Goal: Transaction & Acquisition: Purchase product/service

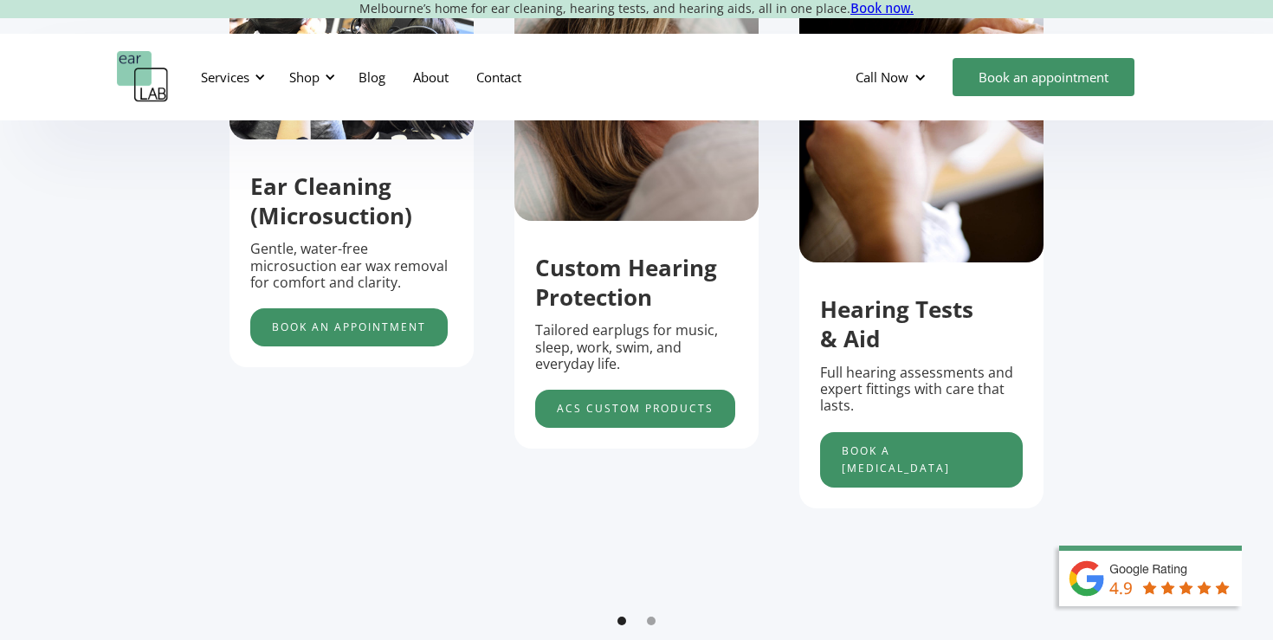
scroll to position [725, 0]
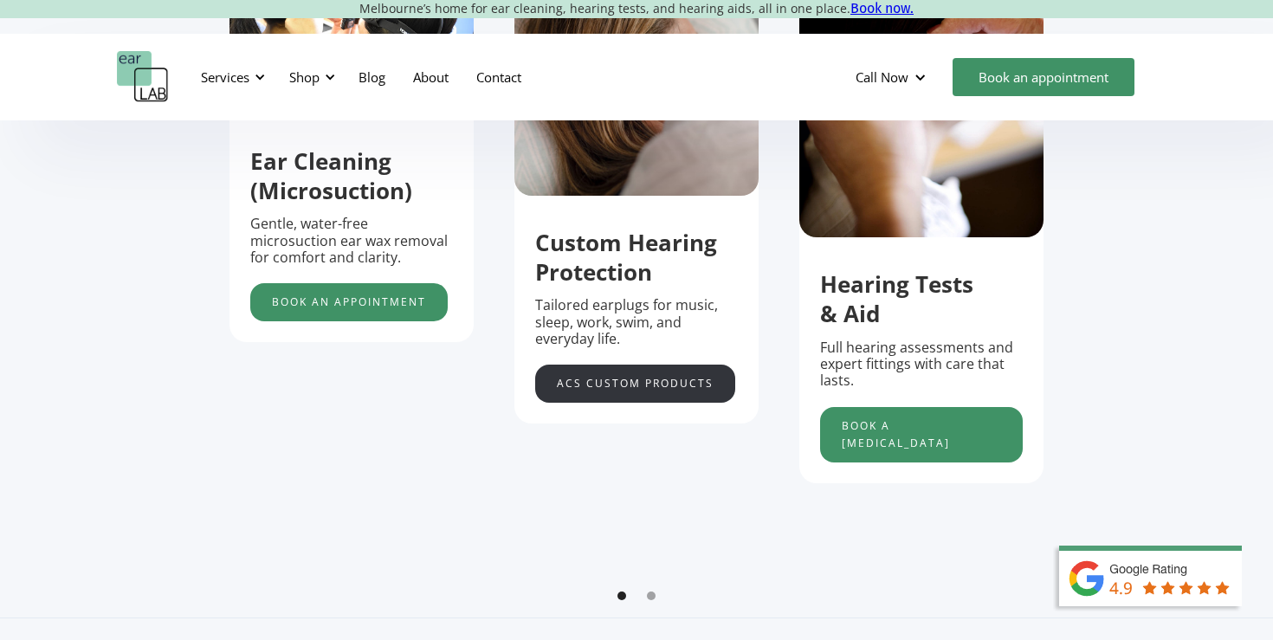
click at [670, 375] on link "acs custom products" at bounding box center [635, 383] width 200 height 38
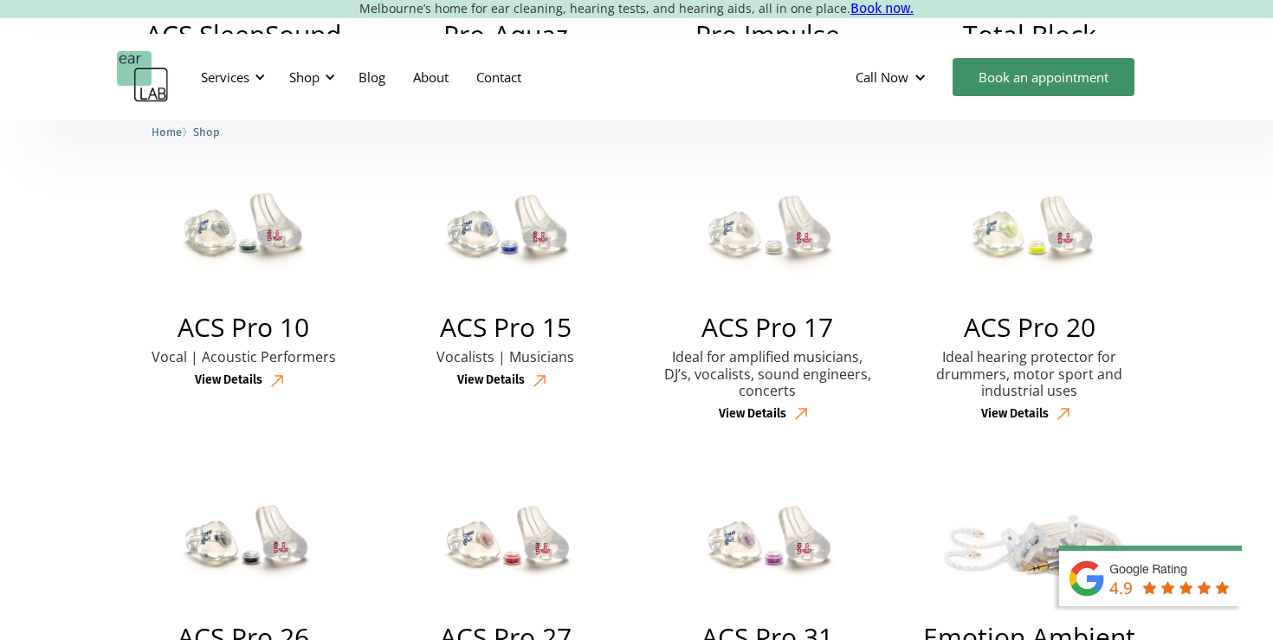
scroll to position [731, 0]
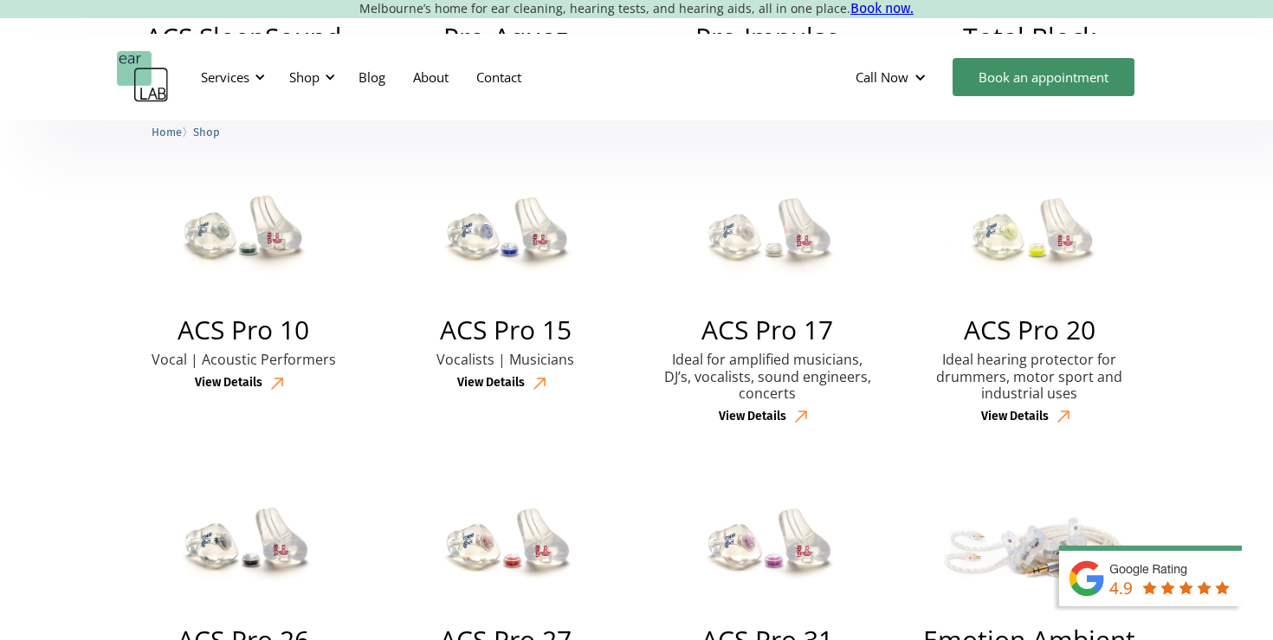
click at [776, 411] on div "View Details" at bounding box center [753, 416] width 68 height 15
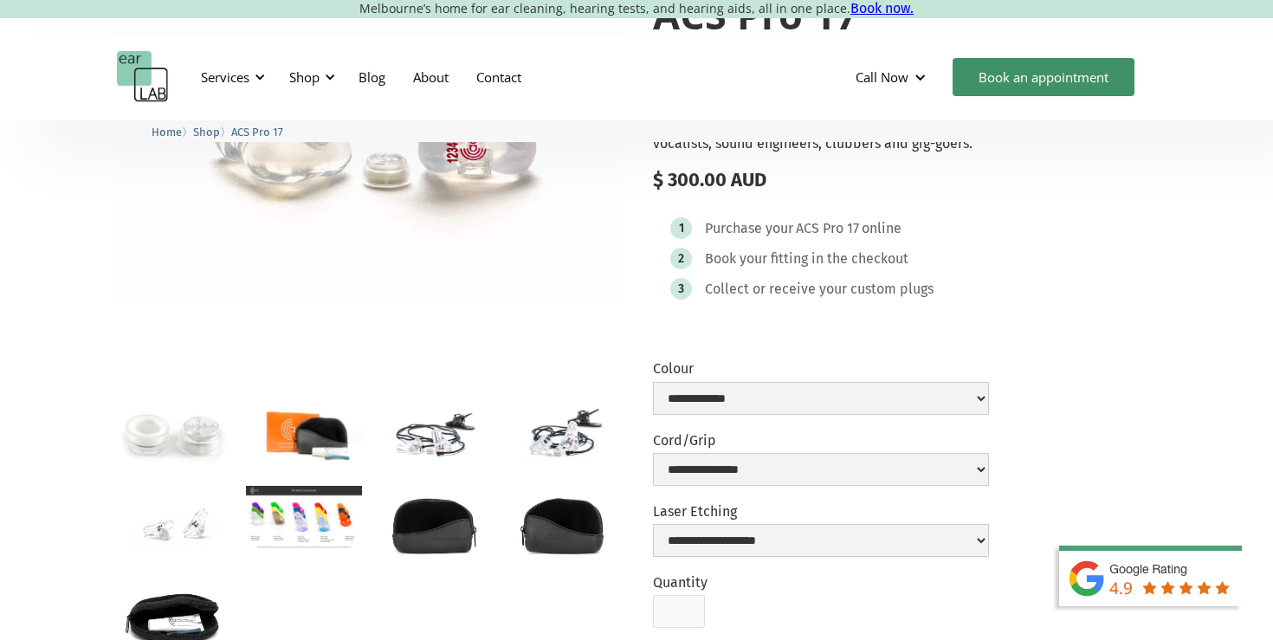
scroll to position [235, 0]
click at [273, 507] on img "open lightbox" at bounding box center [303, 519] width 115 height 65
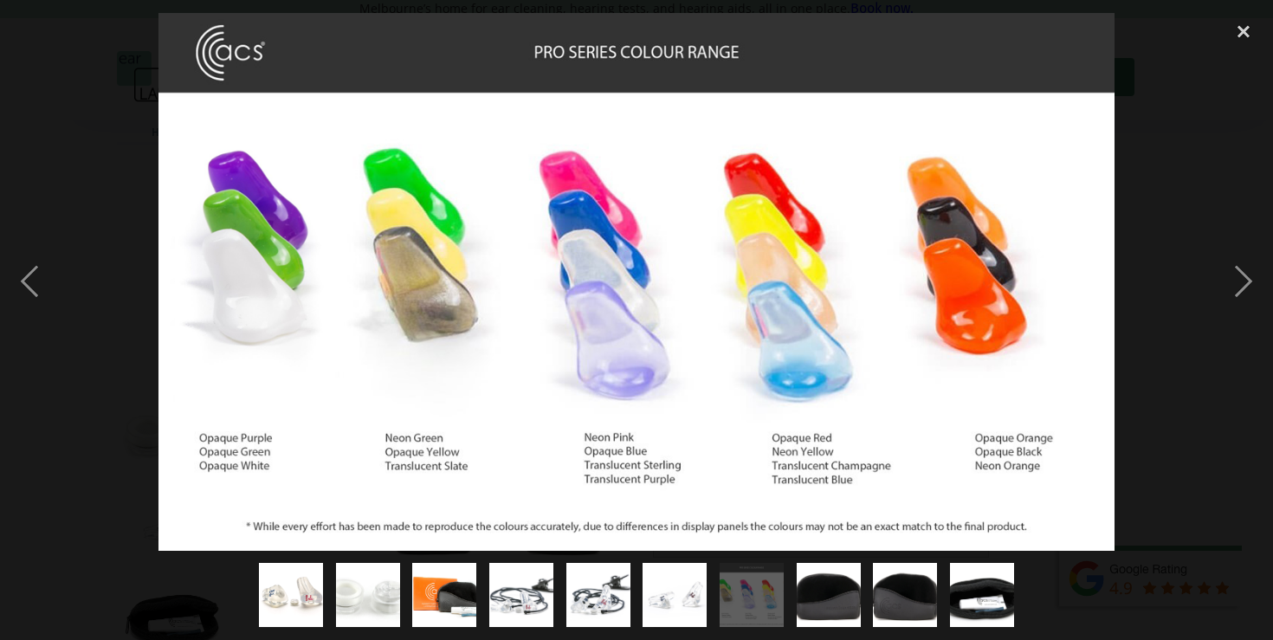
click at [66, 268] on div at bounding box center [636, 282] width 1273 height 538
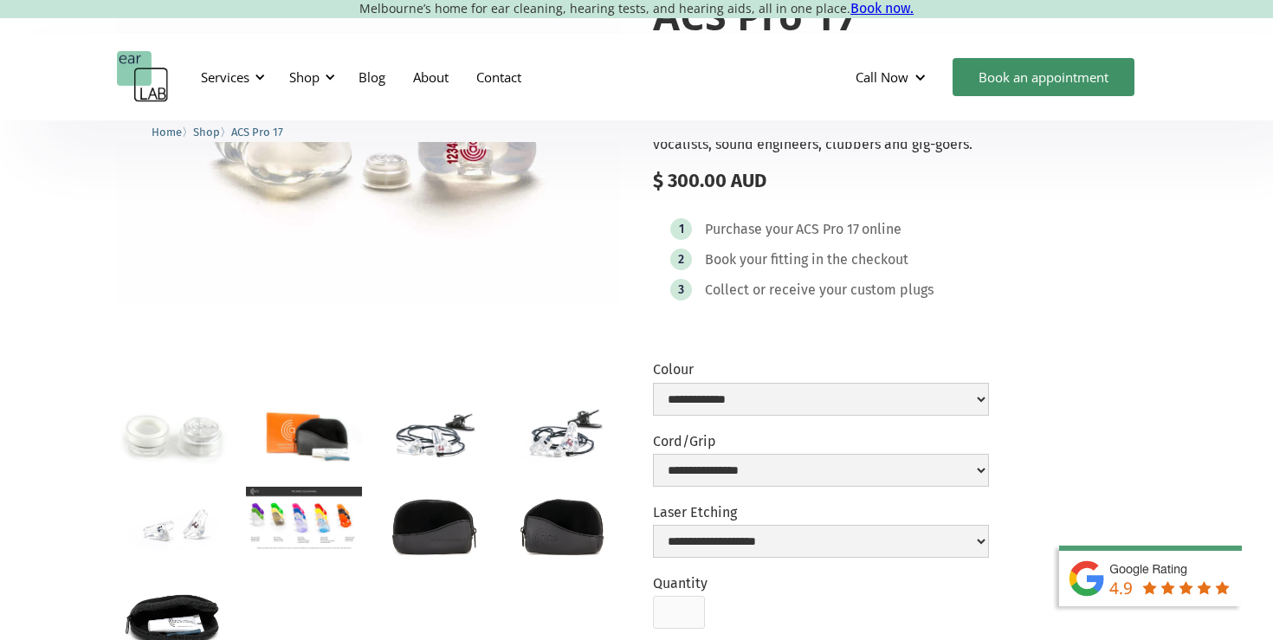
click at [186, 448] on img "open lightbox" at bounding box center [174, 434] width 115 height 76
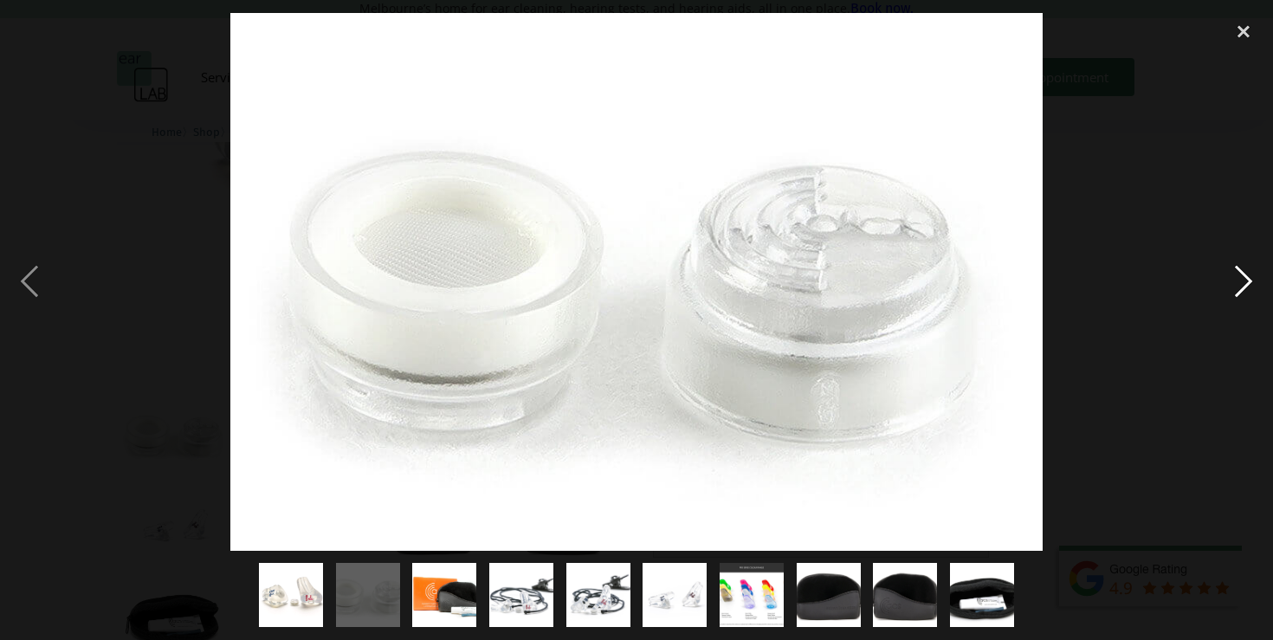
click at [1242, 279] on div "next image" at bounding box center [1243, 282] width 59 height 538
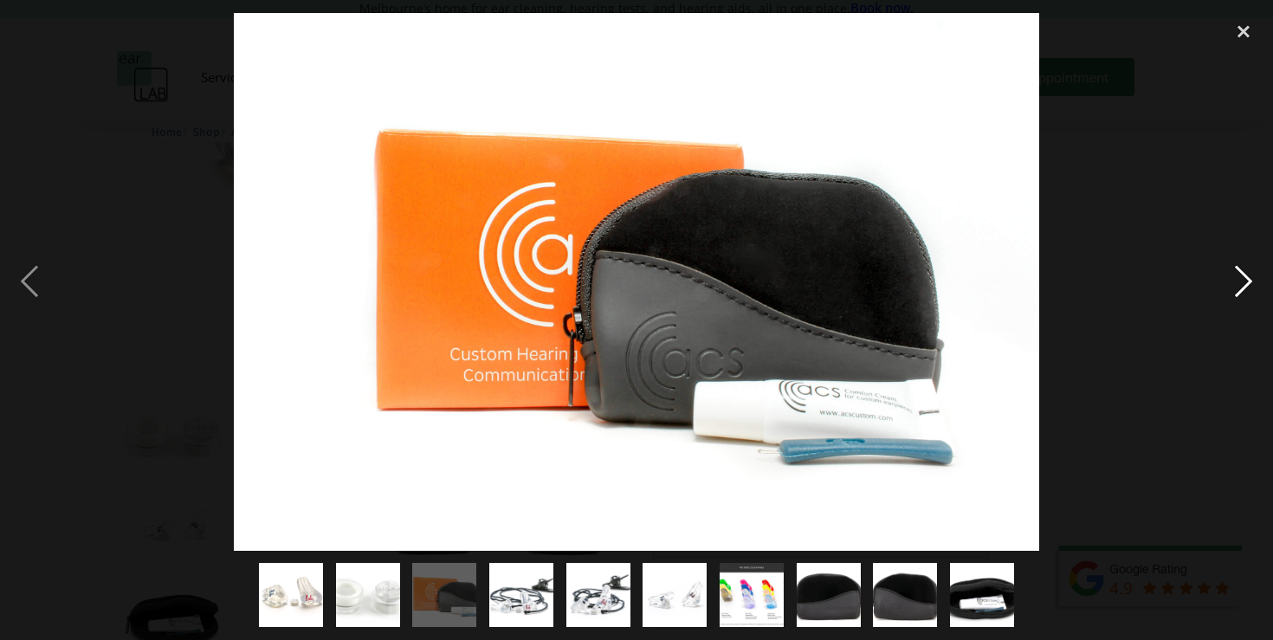
click at [1242, 279] on div "next image" at bounding box center [1243, 282] width 59 height 538
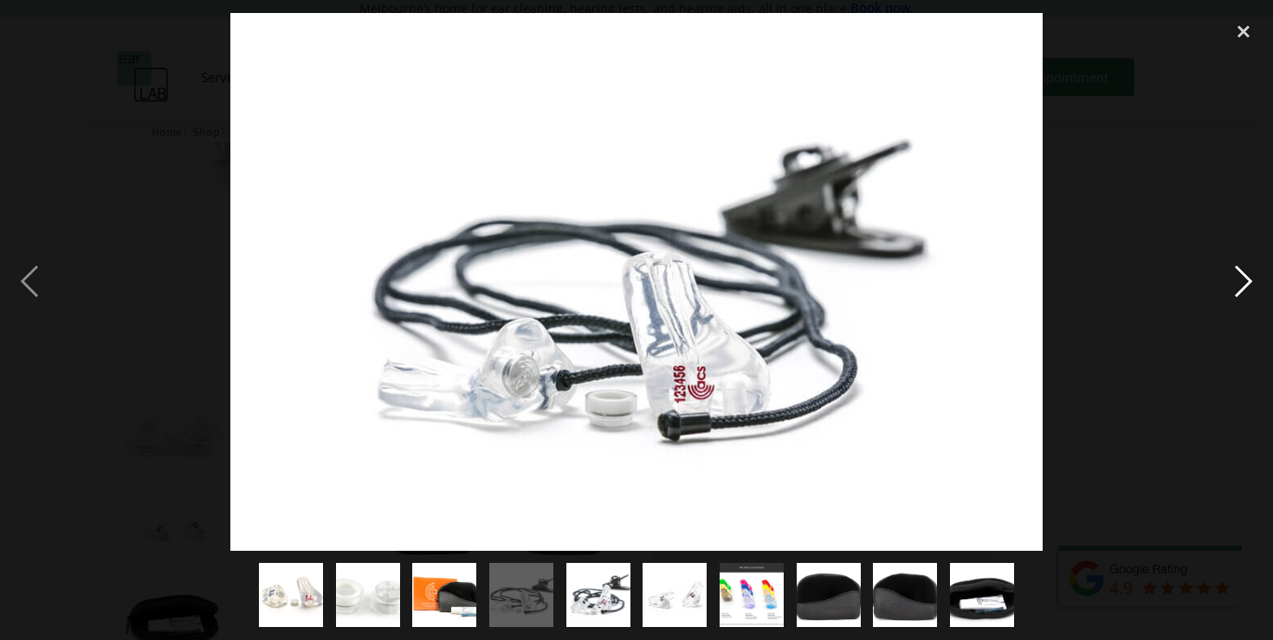
click at [1242, 279] on div "next image" at bounding box center [1243, 282] width 59 height 538
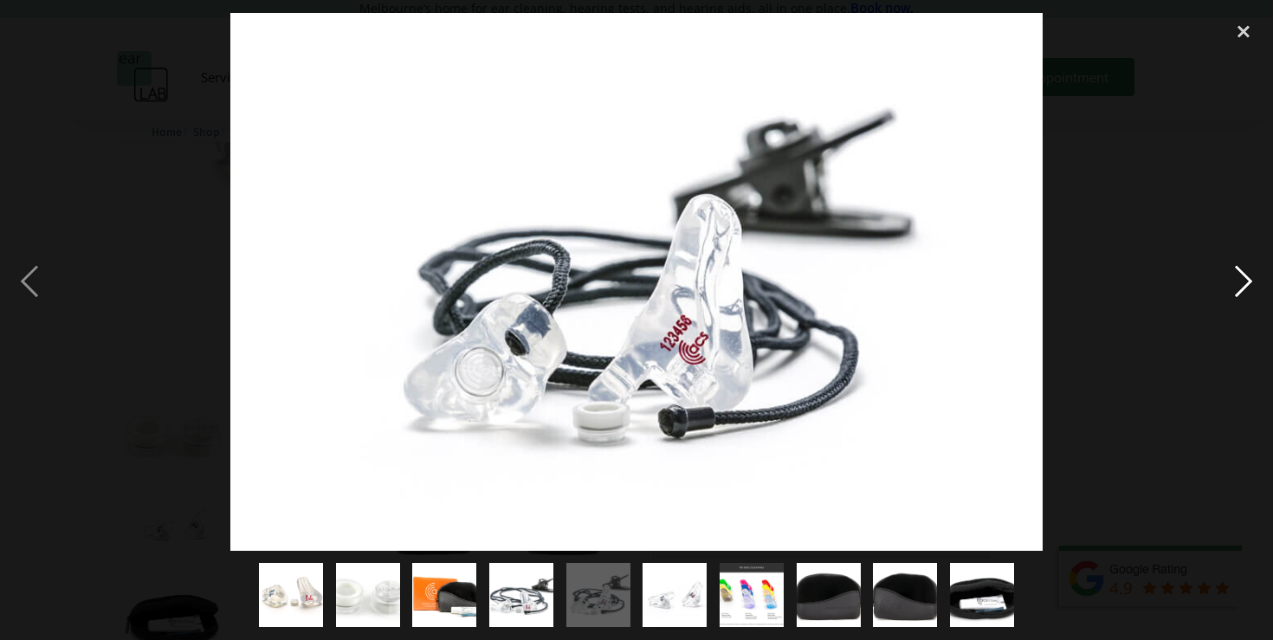
click at [1242, 279] on div "next image" at bounding box center [1243, 282] width 59 height 538
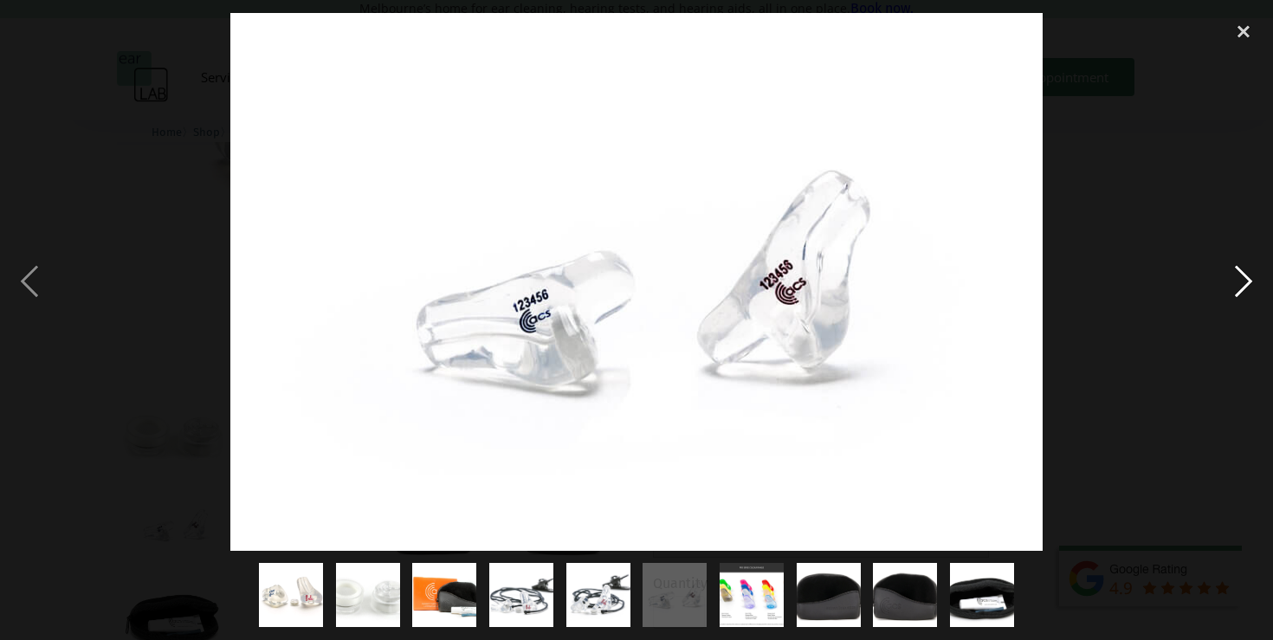
click at [1242, 279] on div "next image" at bounding box center [1243, 282] width 59 height 538
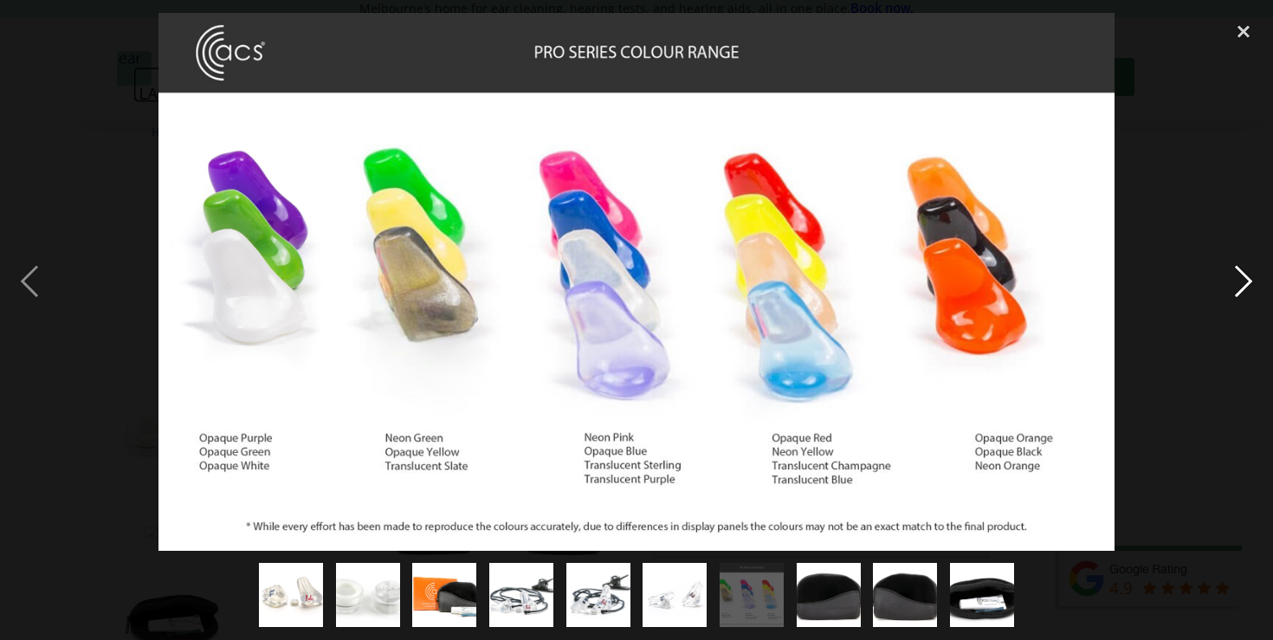
click at [1242, 279] on div "next image" at bounding box center [1243, 282] width 59 height 538
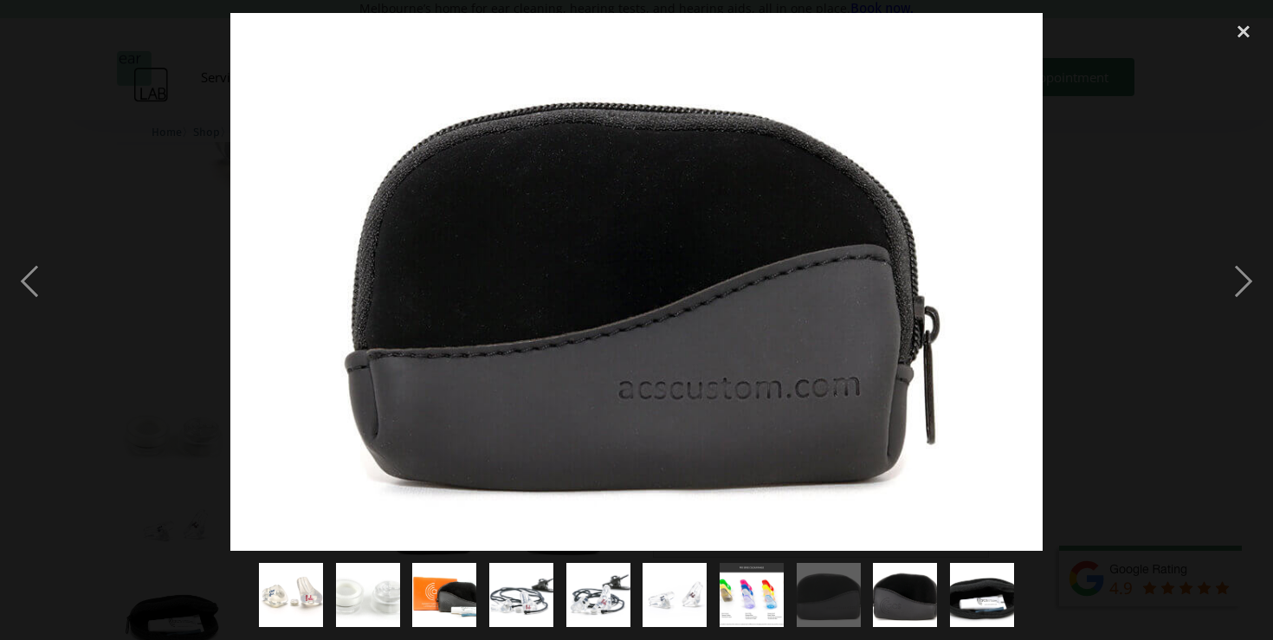
click at [1192, 282] on div at bounding box center [636, 282] width 1273 height 538
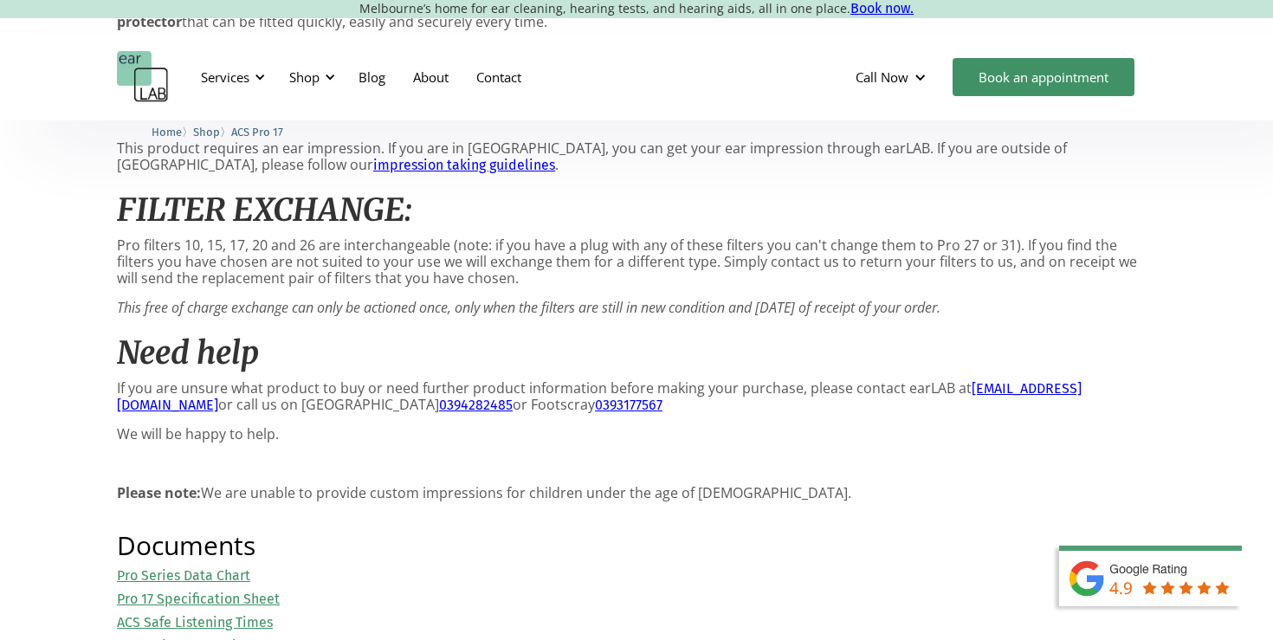
scroll to position [1913, 0]
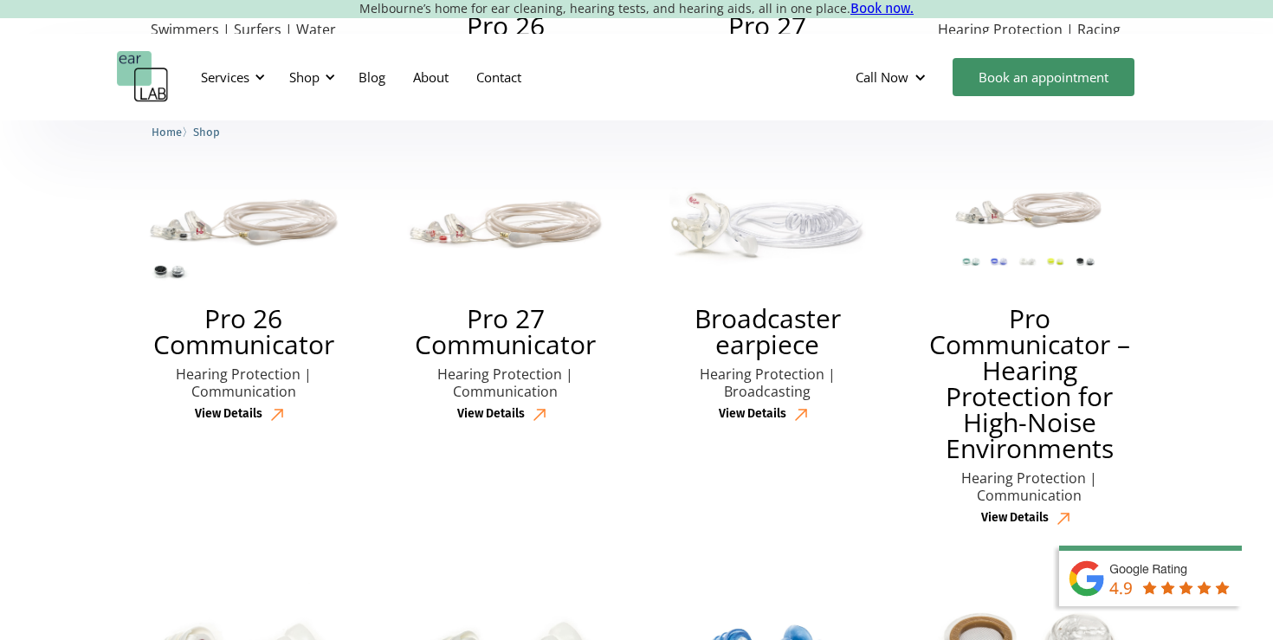
scroll to position [2330, 0]
